Goal: Information Seeking & Learning: Learn about a topic

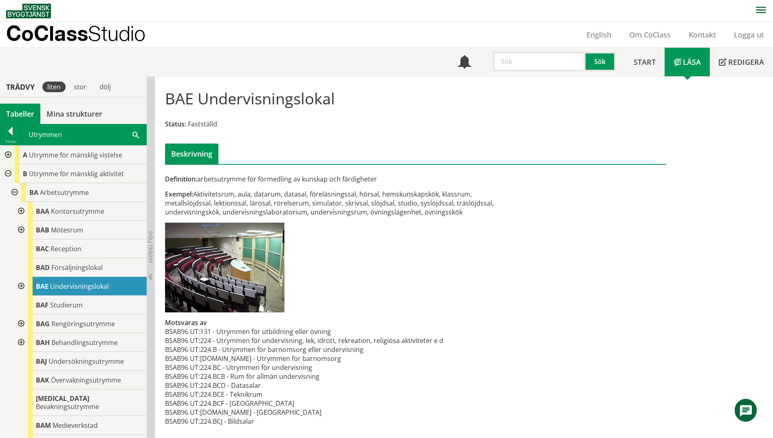
click at [136, 133] on span at bounding box center [135, 134] width 7 height 9
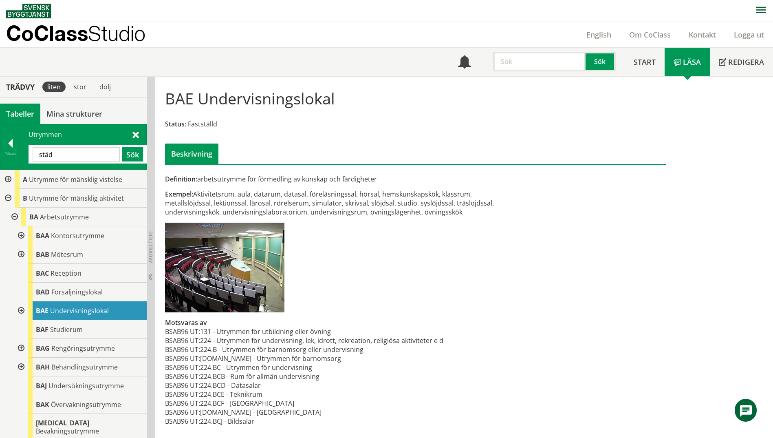
type input "städ"
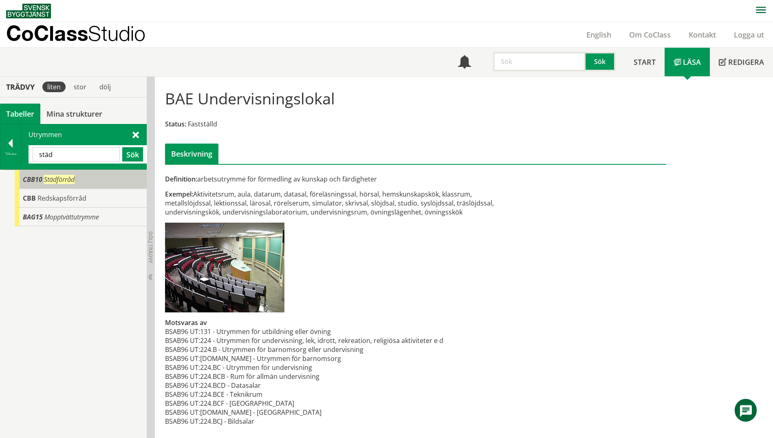
click at [31, 177] on span "CBB10" at bounding box center [33, 179] width 20 height 9
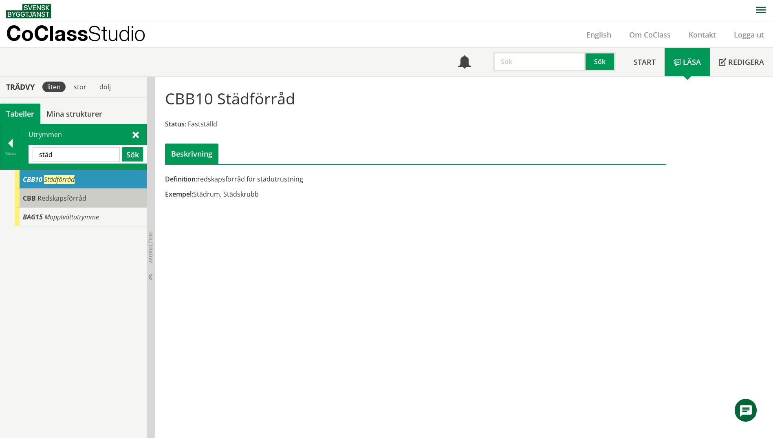
click at [38, 199] on span "Redskapsförråd" at bounding box center [61, 198] width 49 height 9
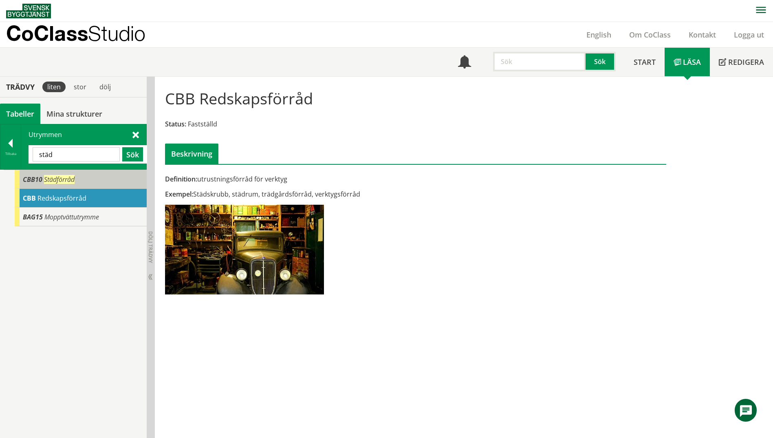
click at [27, 179] on span "CBB10" at bounding box center [33, 179] width 20 height 9
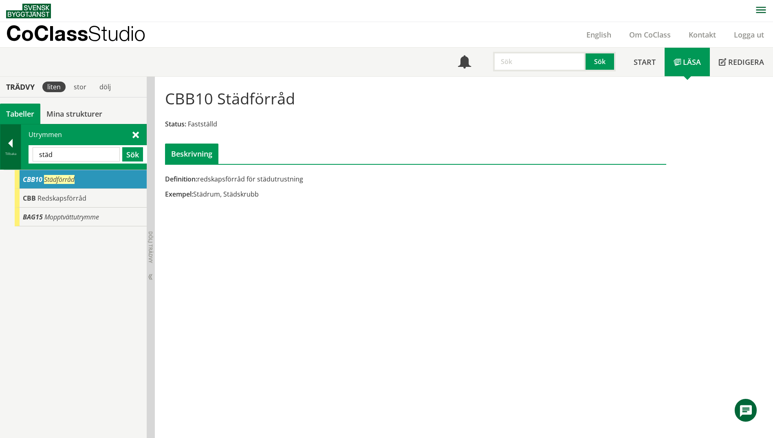
click at [8, 144] on div at bounding box center [10, 144] width 20 height 11
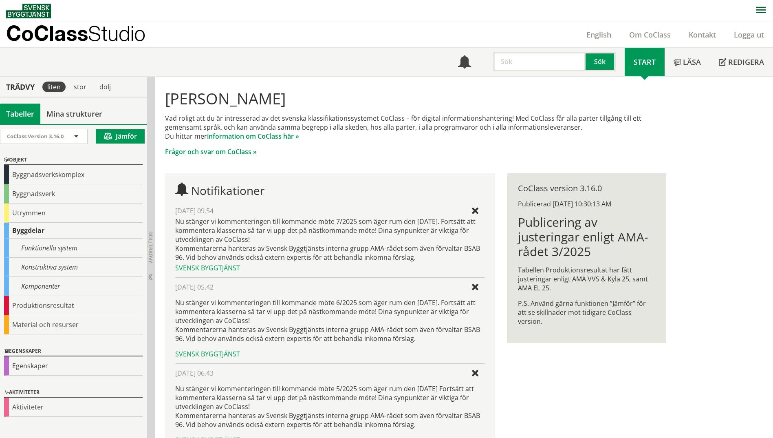
click at [18, 233] on div "Byggdelar" at bounding box center [73, 230] width 139 height 16
click at [20, 212] on div "Utrymmen" at bounding box center [73, 212] width 139 height 19
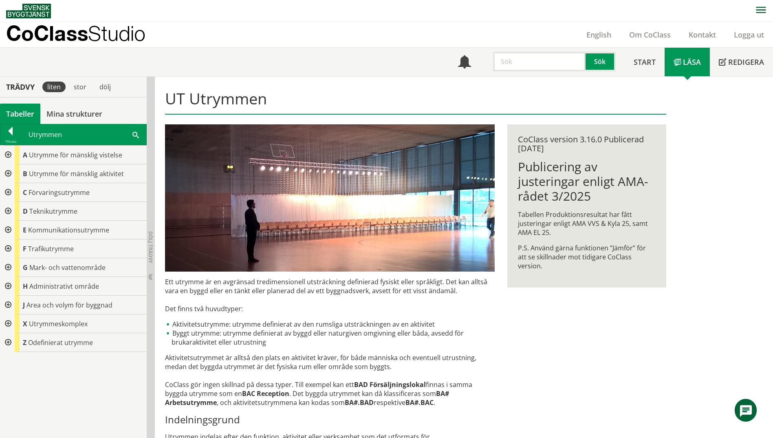
click at [8, 194] on div at bounding box center [7, 192] width 15 height 19
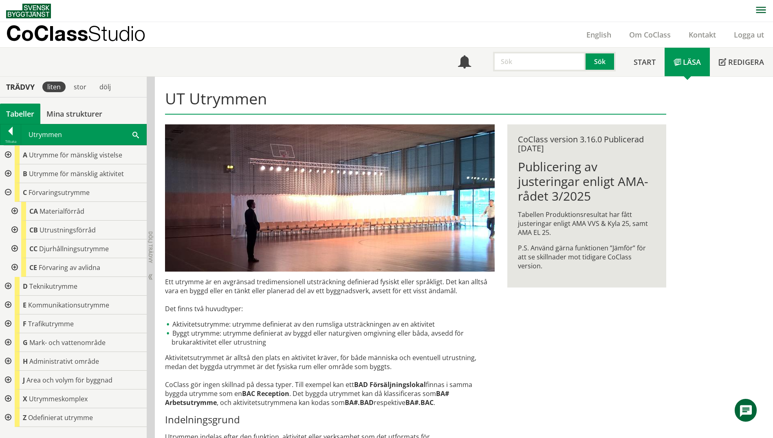
click at [15, 229] on div at bounding box center [14, 229] width 15 height 19
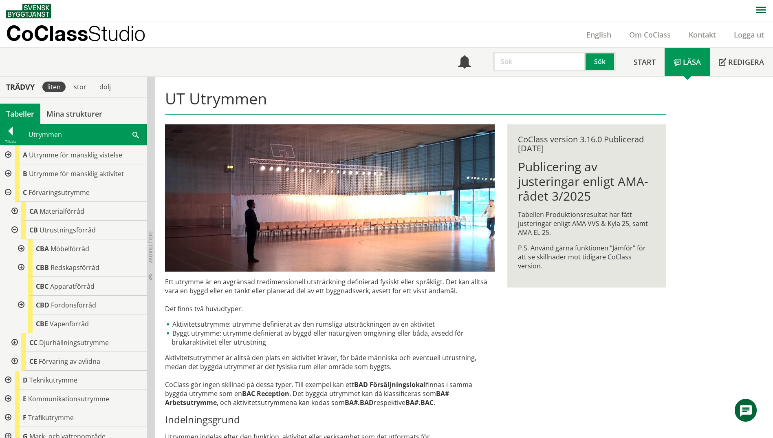
click at [19, 269] on div at bounding box center [20, 267] width 15 height 19
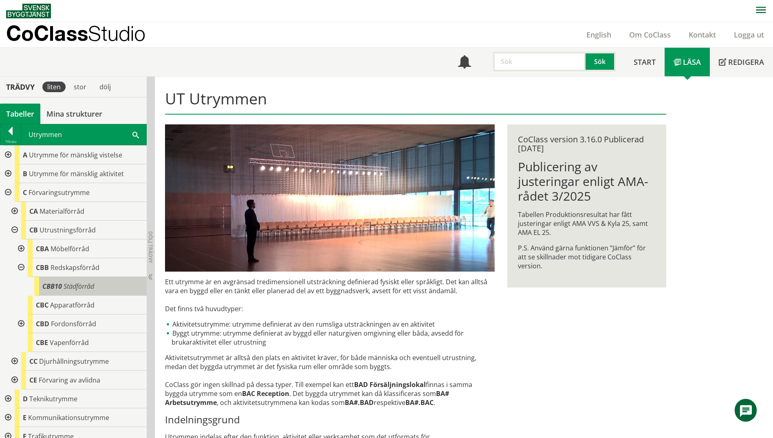
click at [86, 293] on div "CBB10 Städförråd" at bounding box center [90, 286] width 112 height 19
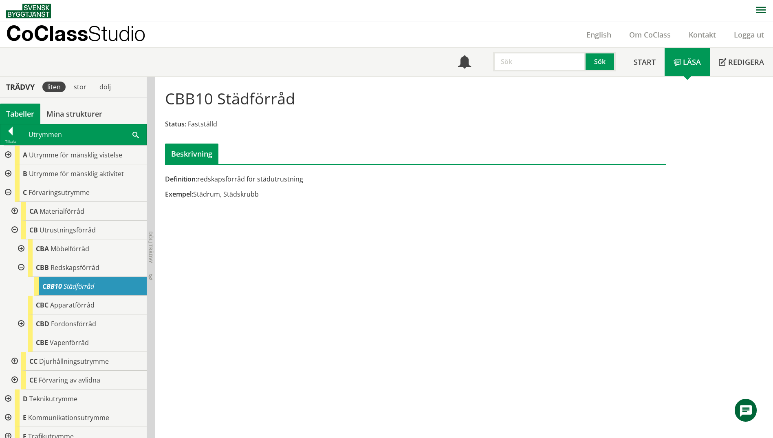
click at [137, 135] on span at bounding box center [135, 134] width 7 height 9
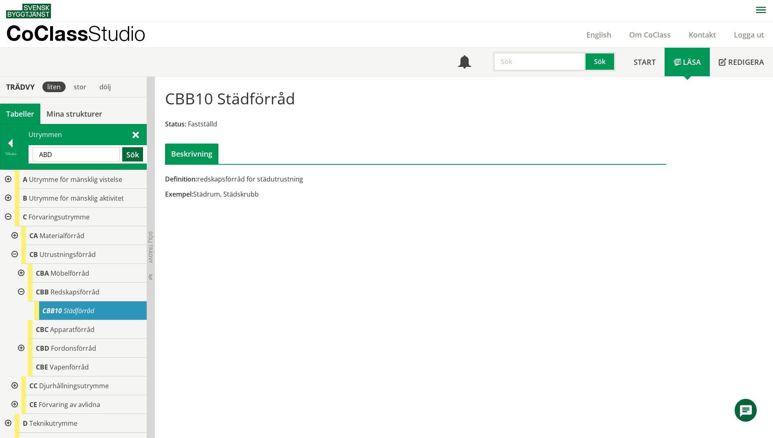
click at [128, 156] on button "Sök" at bounding box center [132, 154] width 21 height 14
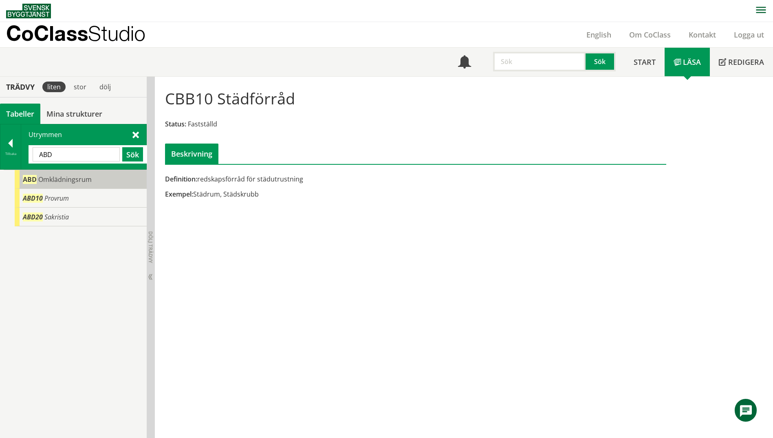
click at [68, 184] on div "ABD Omklädningsrum" at bounding box center [81, 179] width 132 height 19
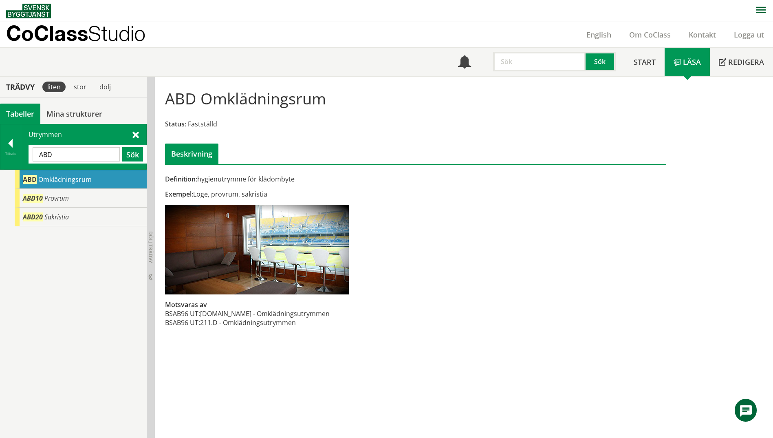
drag, startPoint x: 55, startPoint y: 159, endPoint x: 28, endPoint y: 152, distance: 27.5
click at [28, 152] on div "Utrymmen [GEOGRAPHIC_DATA] Sök" at bounding box center [83, 146] width 125 height 45
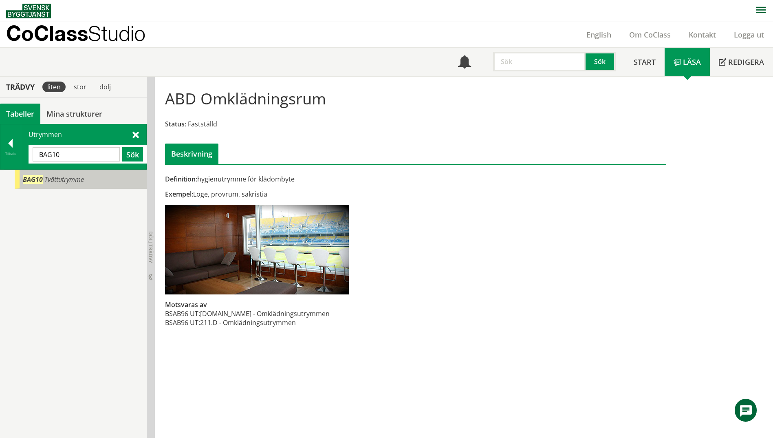
click at [56, 179] on span "Tvättutrymme" at bounding box center [64, 179] width 40 height 9
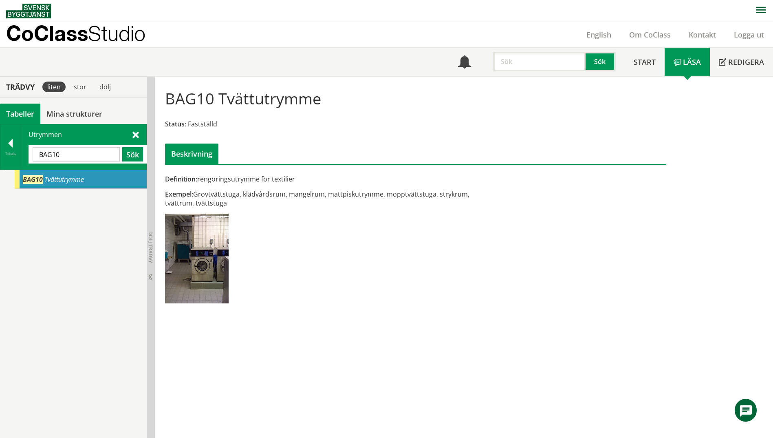
drag, startPoint x: 64, startPoint y: 156, endPoint x: 26, endPoint y: 151, distance: 39.0
click at [26, 151] on div "Utrymmen BAG10 Sök" at bounding box center [83, 146] width 125 height 45
type input "personal"
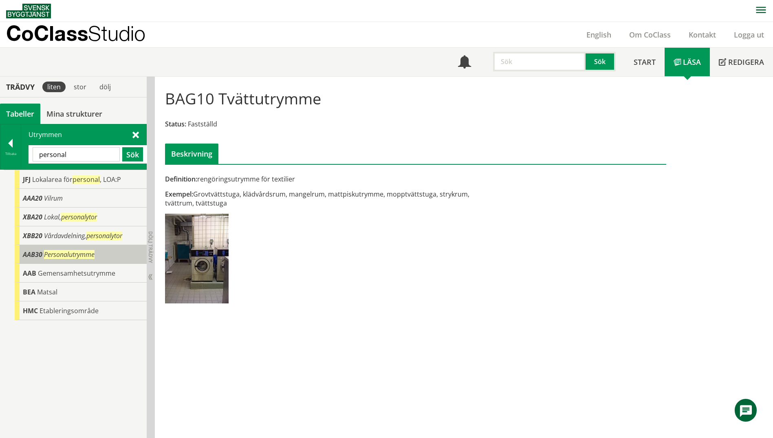
click at [30, 251] on span "AAB30" at bounding box center [33, 254] width 20 height 9
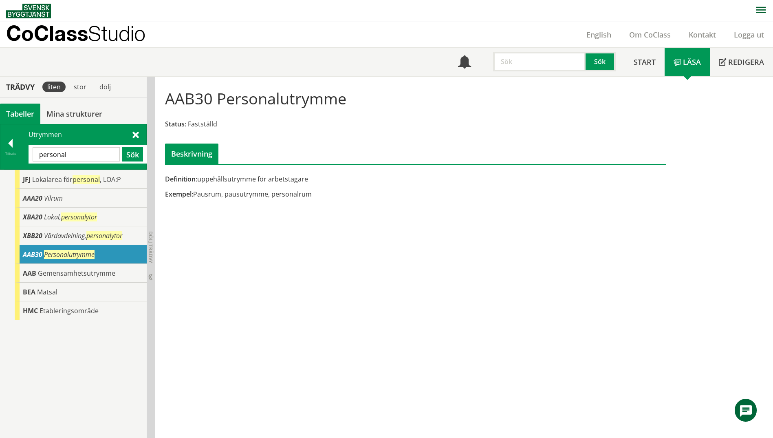
click at [8, 146] on div at bounding box center [10, 144] width 20 height 11
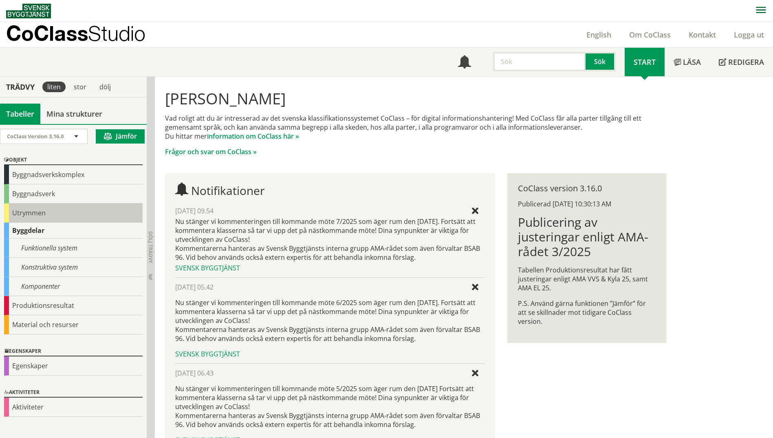
click at [18, 216] on div "Utrymmen" at bounding box center [73, 212] width 139 height 19
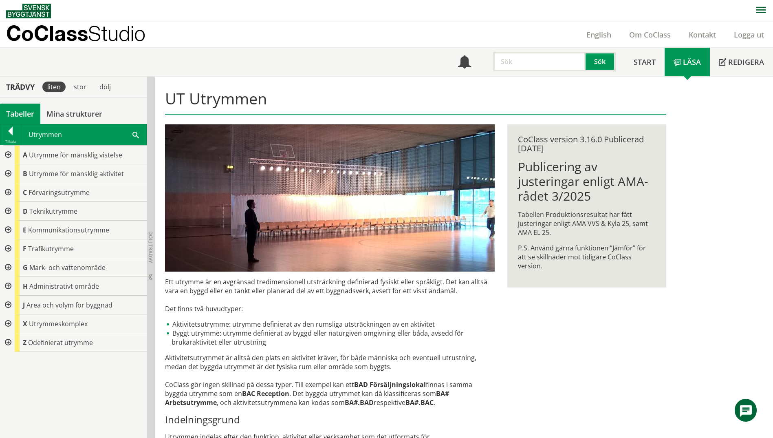
click at [11, 154] on div at bounding box center [7, 154] width 15 height 19
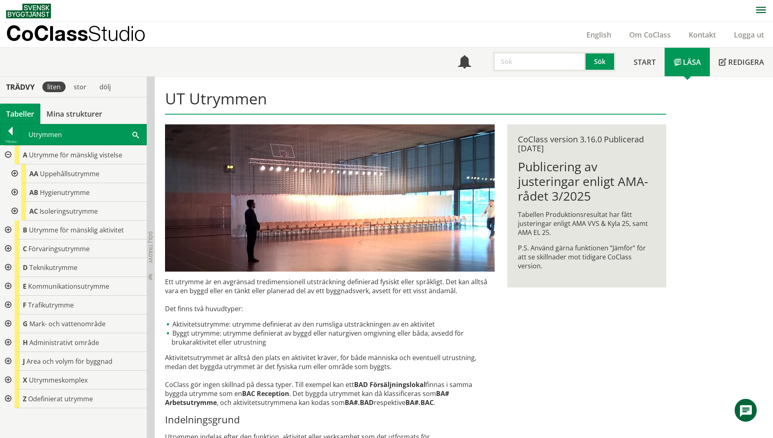
click at [15, 174] on div at bounding box center [14, 173] width 15 height 19
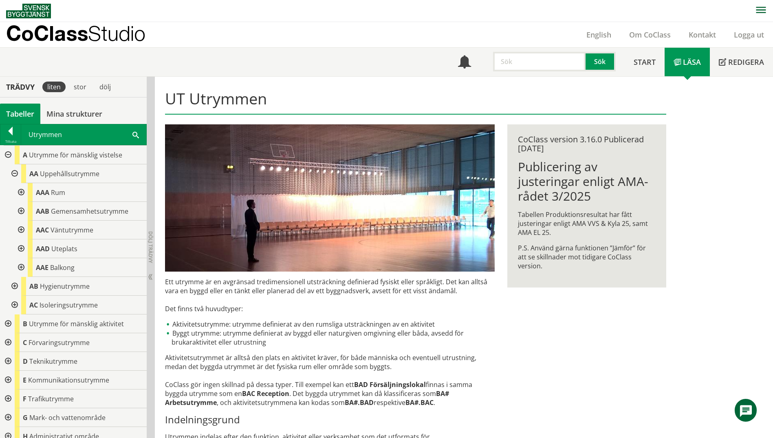
click at [21, 209] on div at bounding box center [20, 211] width 15 height 19
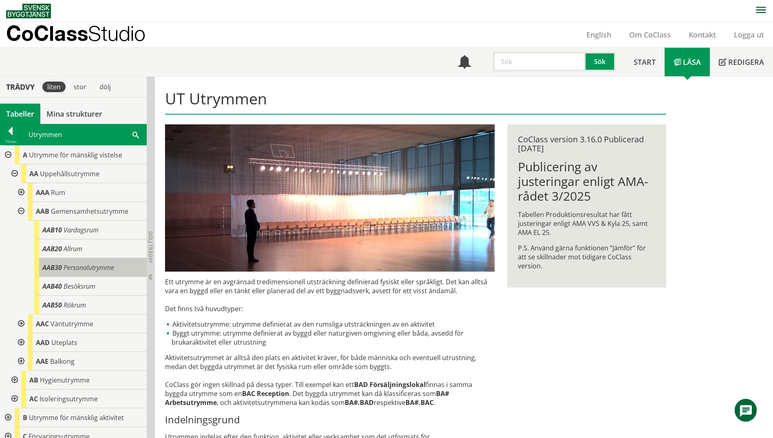
click at [88, 267] on span "Personalutrymme" at bounding box center [89, 267] width 51 height 9
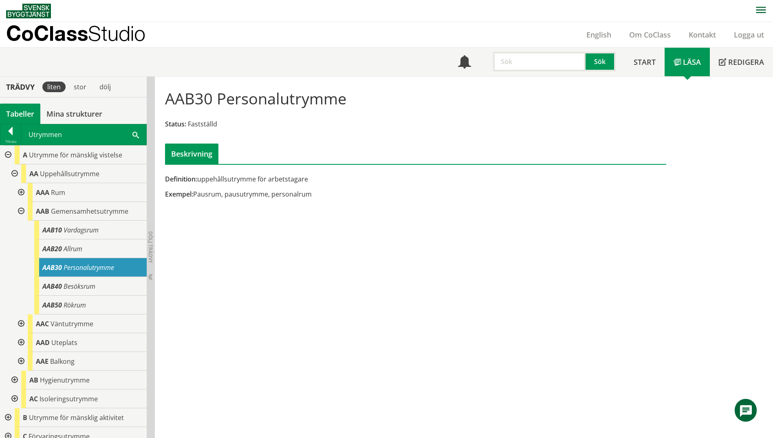
drag, startPoint x: 213, startPoint y: 95, endPoint x: 173, endPoint y: 95, distance: 40.3
click at [173, 95] on h1 "AAB30 Personalutrymme" at bounding box center [255, 98] width 181 height 18
click at [137, 136] on span at bounding box center [135, 134] width 7 height 9
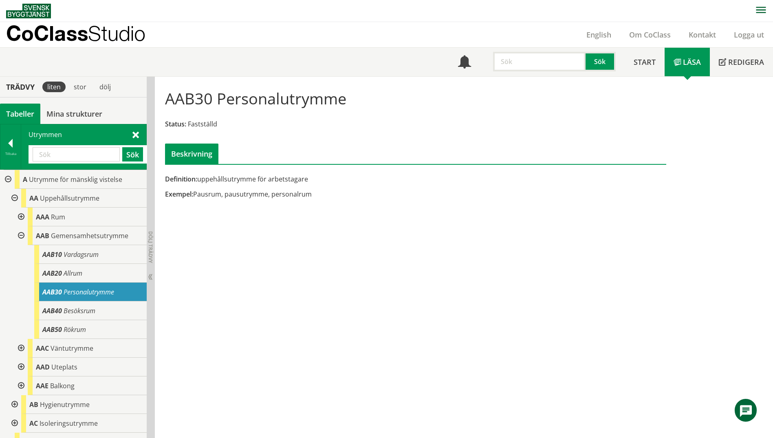
click at [46, 155] on input "text" at bounding box center [76, 154] width 87 height 14
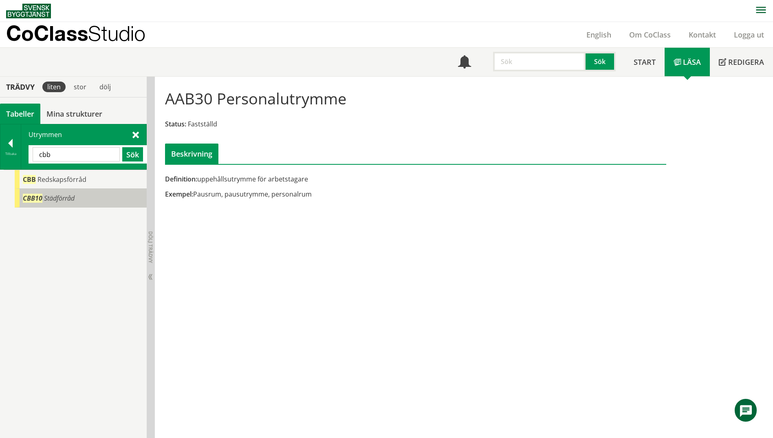
click at [32, 197] on span "CBB10" at bounding box center [33, 198] width 20 height 9
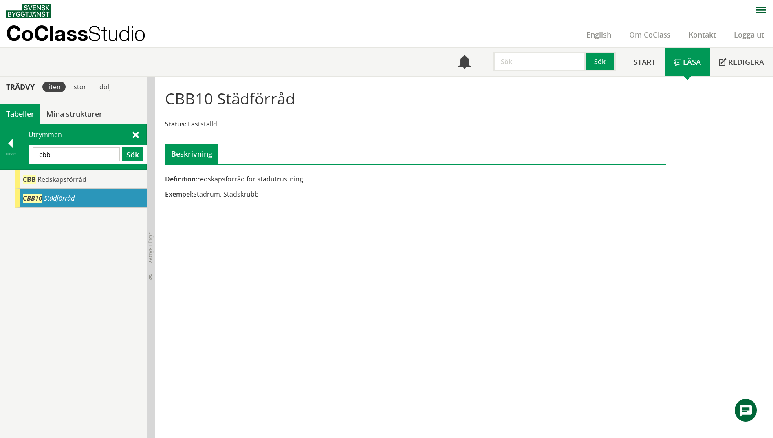
drag, startPoint x: 62, startPoint y: 158, endPoint x: 21, endPoint y: 150, distance: 41.0
click at [21, 150] on div "Utrymmen cbb Sök" at bounding box center [83, 146] width 125 height 45
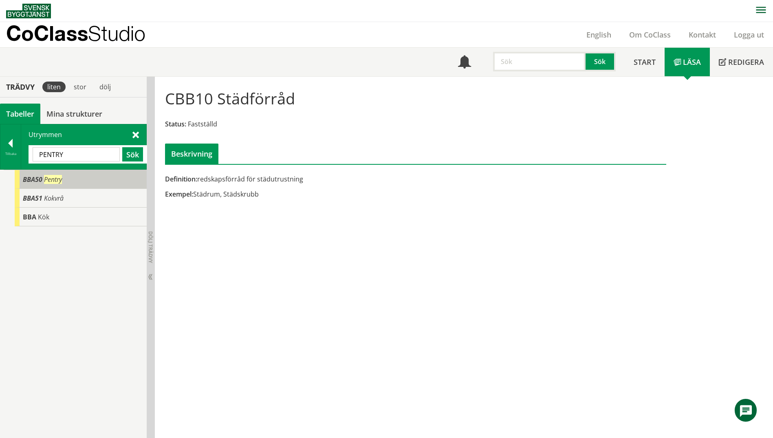
click at [29, 179] on span "BBA50" at bounding box center [33, 179] width 20 height 9
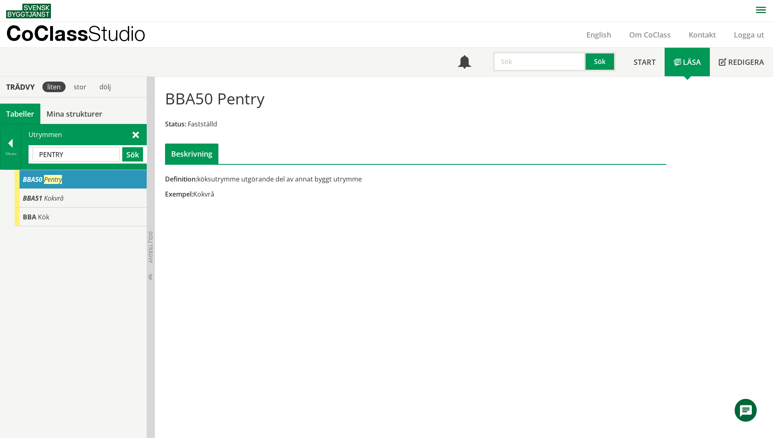
drag, startPoint x: 40, startPoint y: 149, endPoint x: 25, endPoint y: 147, distance: 15.2
click at [25, 147] on div "Utrymmen PENTRY Sök" at bounding box center [83, 146] width 125 height 45
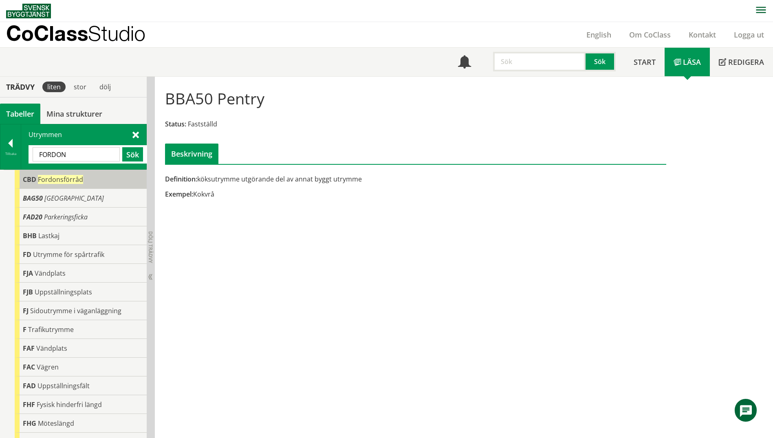
click at [38, 181] on span "Fordonsförråd" at bounding box center [60, 179] width 45 height 9
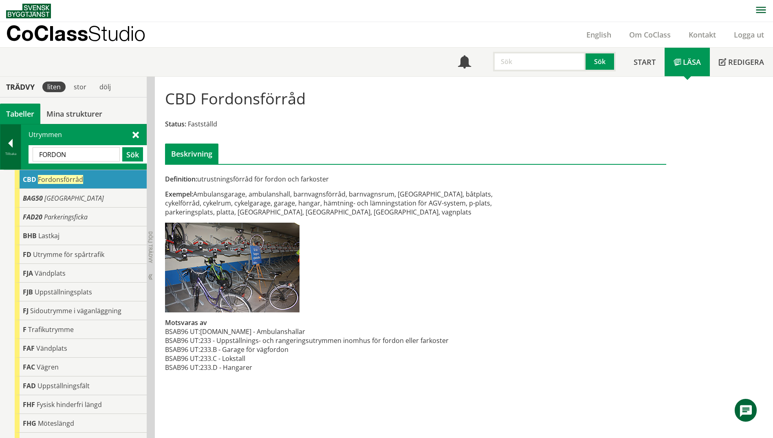
drag, startPoint x: 77, startPoint y: 158, endPoint x: 10, endPoint y: 151, distance: 66.8
click at [10, 151] on div "Tillbaka Utrymmen [GEOGRAPHIC_DATA] Sök" at bounding box center [73, 147] width 147 height 46
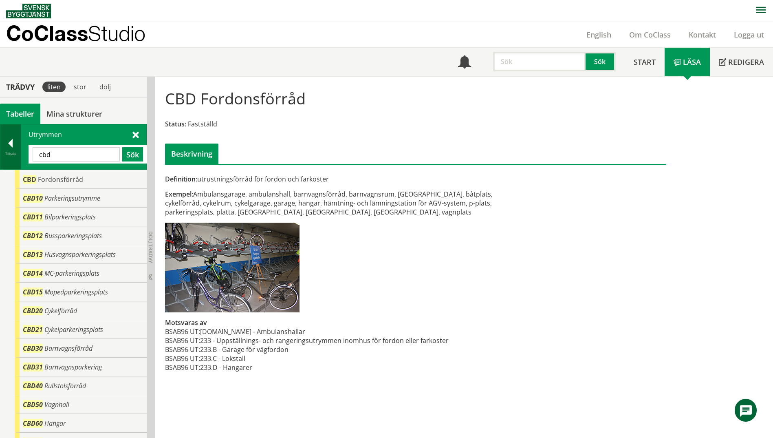
drag, startPoint x: 71, startPoint y: 154, endPoint x: 7, endPoint y: 147, distance: 64.7
click at [7, 147] on div "Tillbaka Utrymmen cbd Sök" at bounding box center [73, 147] width 147 height 46
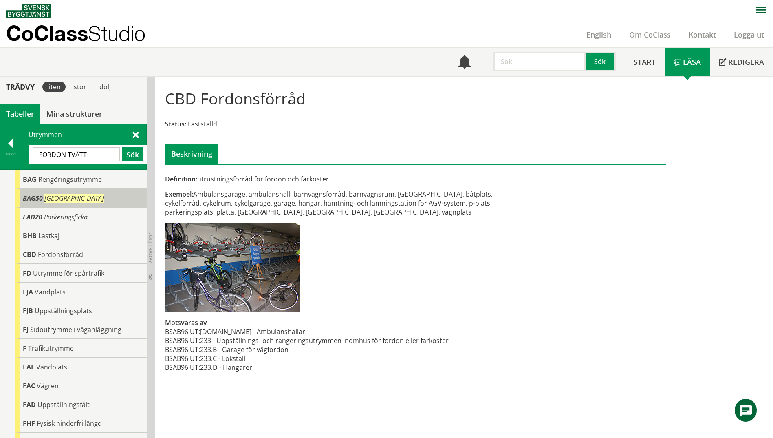
click at [73, 204] on div "BAG50 Tvätthall" at bounding box center [81, 198] width 132 height 19
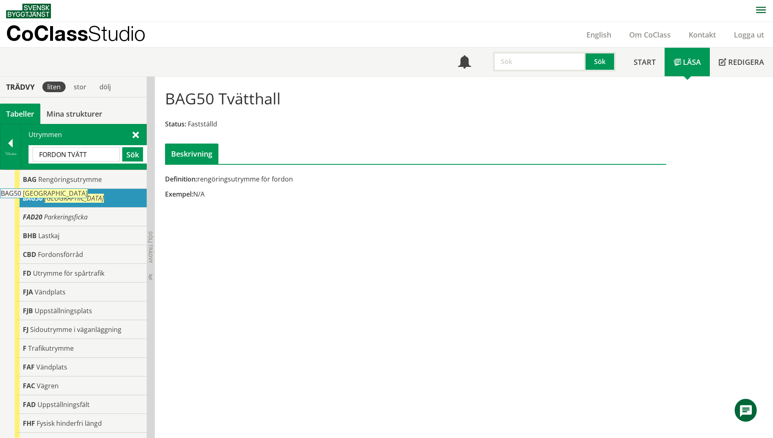
click at [28, 201] on span "BAG50" at bounding box center [33, 198] width 20 height 9
drag, startPoint x: 106, startPoint y: 156, endPoint x: 18, endPoint y: 161, distance: 87.3
click at [18, 161] on div "Tillbaka Utrymmen FORDON TVÄTT Sök" at bounding box center [73, 147] width 147 height 46
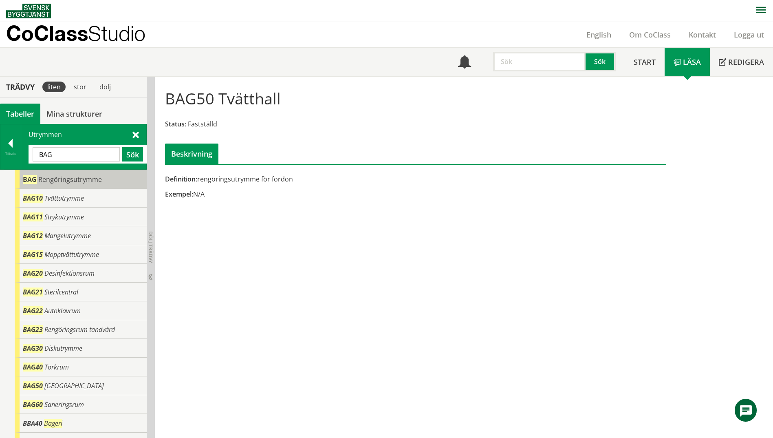
click at [51, 184] on div "BAG Rengöringsutrymme" at bounding box center [81, 179] width 132 height 19
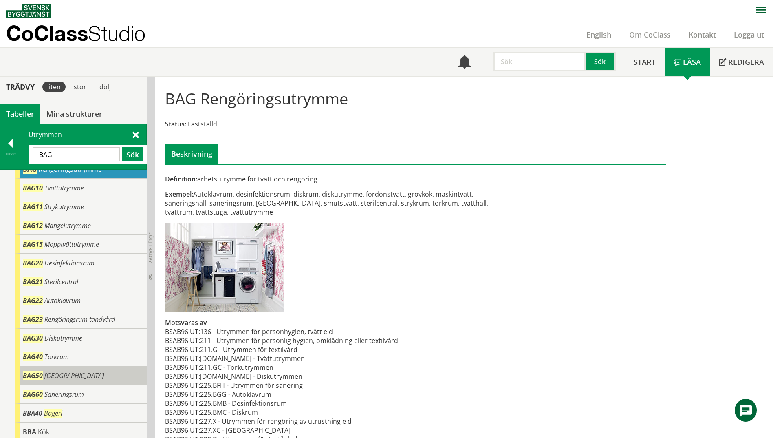
scroll to position [13, 0]
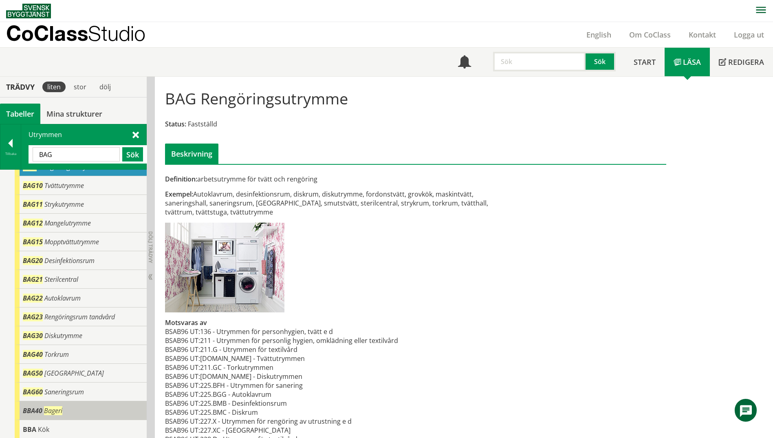
click at [57, 406] on span "Bageri" at bounding box center [53, 410] width 18 height 9
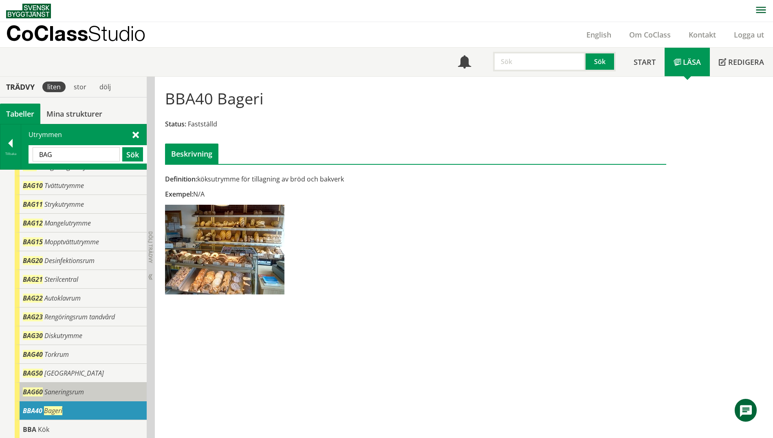
click at [77, 391] on span "Saneringsrum" at bounding box center [64, 391] width 40 height 9
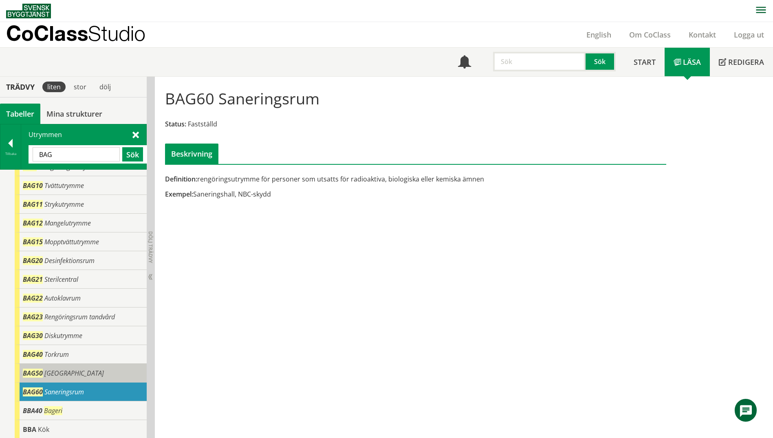
click at [75, 372] on div "BAG50 Tvätthall" at bounding box center [81, 372] width 132 height 19
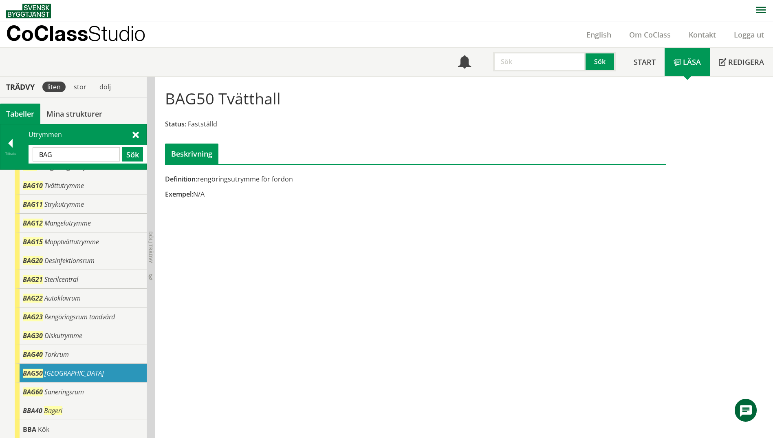
click at [57, 153] on input "BAG" at bounding box center [76, 154] width 87 height 14
click at [125, 151] on button "Sök" at bounding box center [132, 154] width 21 height 14
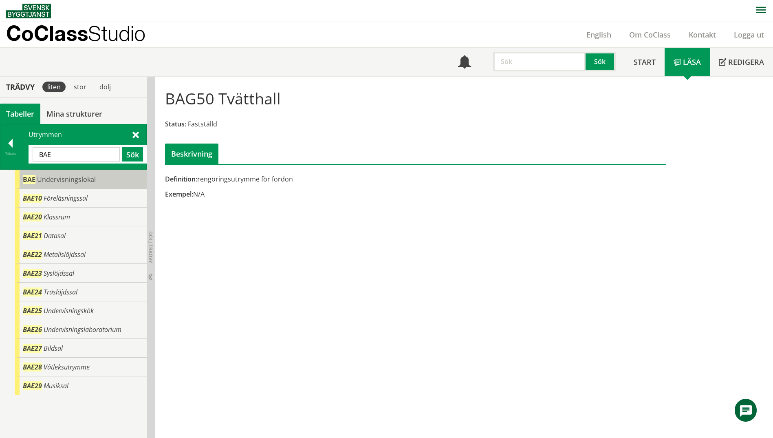
click at [70, 181] on span "Undervisningslokal" at bounding box center [66, 179] width 59 height 9
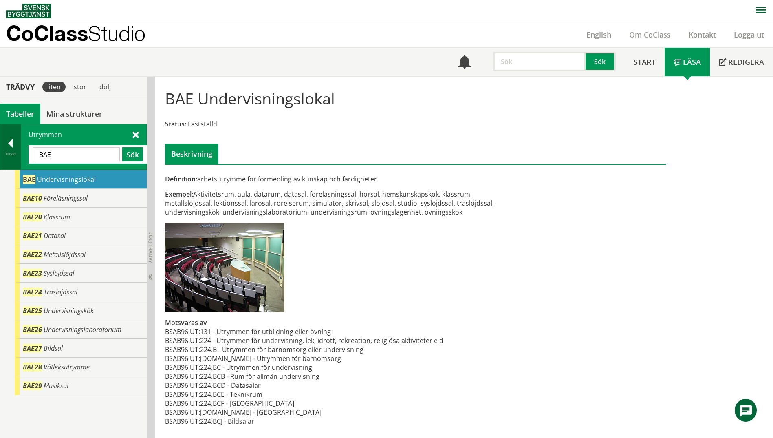
drag, startPoint x: 63, startPoint y: 157, endPoint x: 13, endPoint y: 153, distance: 50.3
click at [13, 153] on div "Tillbaka Utrymmen BAE Sök" at bounding box center [73, 147] width 147 height 46
type input "PENTRY"
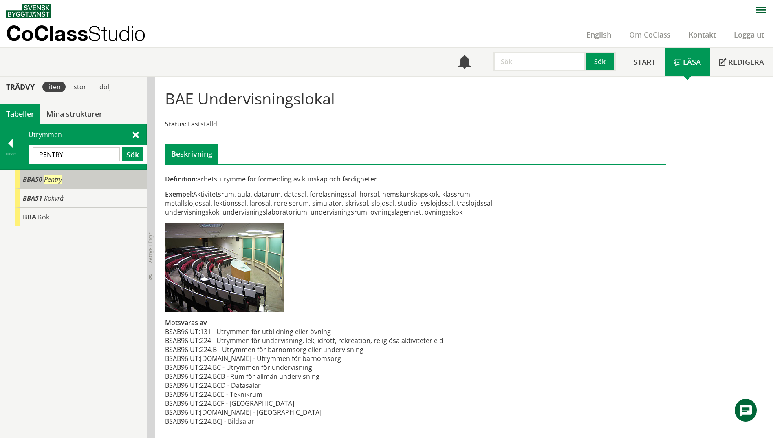
click at [62, 182] on span "Pentry" at bounding box center [53, 179] width 18 height 9
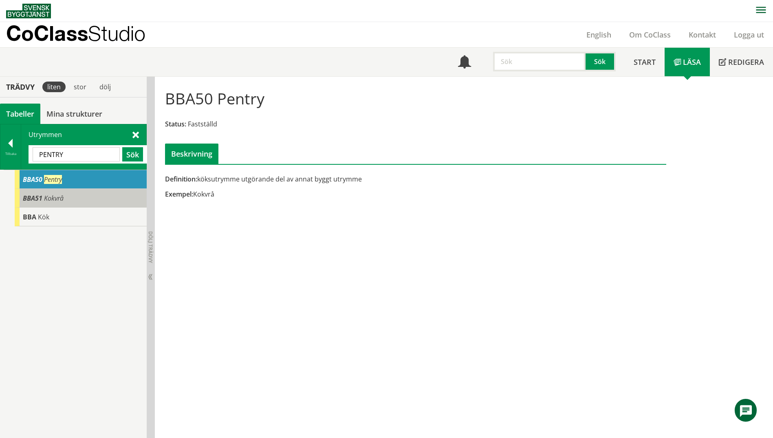
click at [107, 199] on div "BBA51 Kokvrå" at bounding box center [81, 198] width 132 height 19
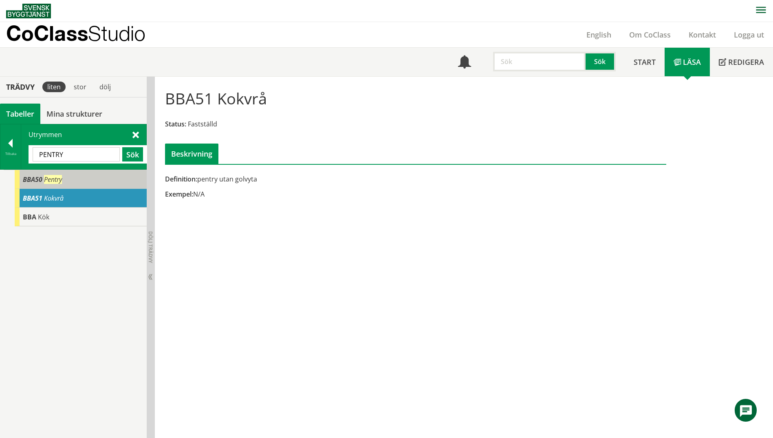
click at [111, 185] on div "BBA50 Pentry" at bounding box center [81, 179] width 132 height 19
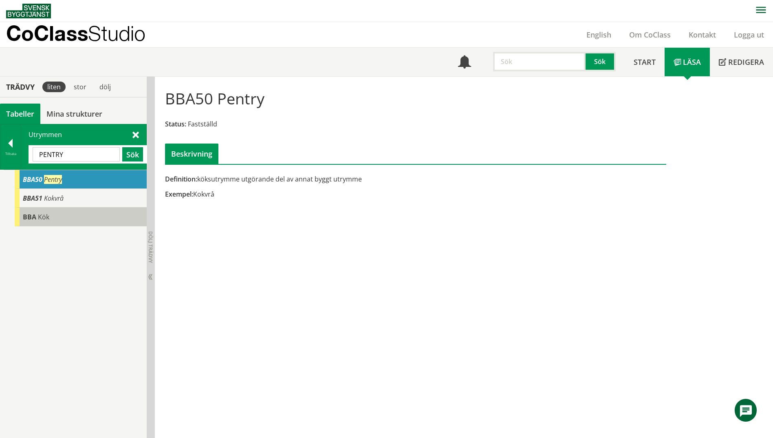
click at [103, 214] on div "BBA Kök" at bounding box center [81, 216] width 132 height 19
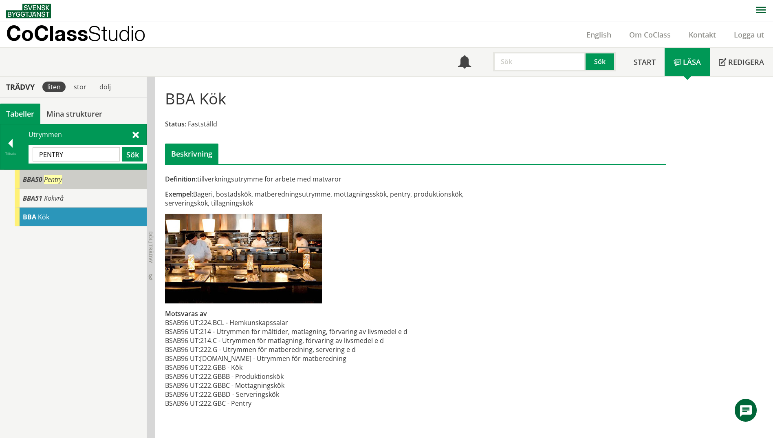
click at [114, 183] on div "BBA50 Pentry" at bounding box center [81, 179] width 132 height 19
